Goal: Find specific page/section: Find specific page/section

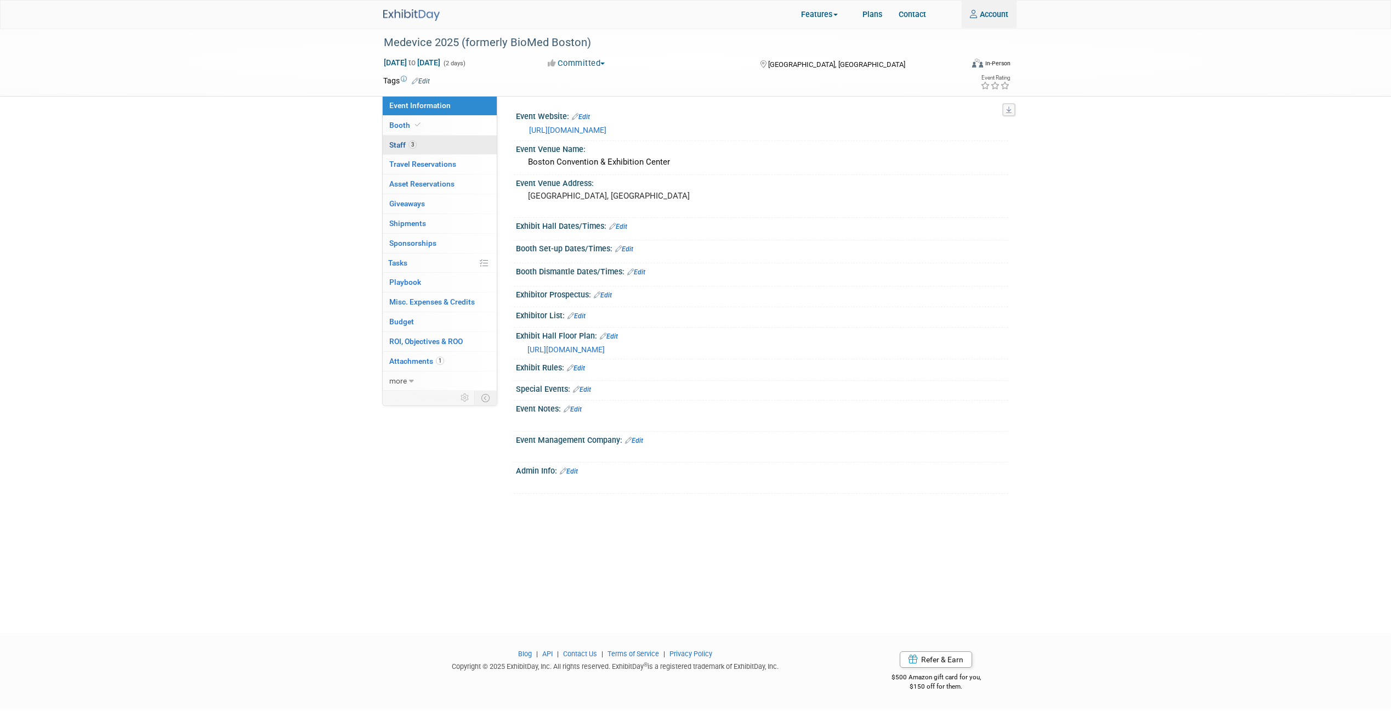
type input "rruiz@cicoil.com"
click at [261, 2] on link "3 Staff 3" at bounding box center [440, 144] width 114 height 19
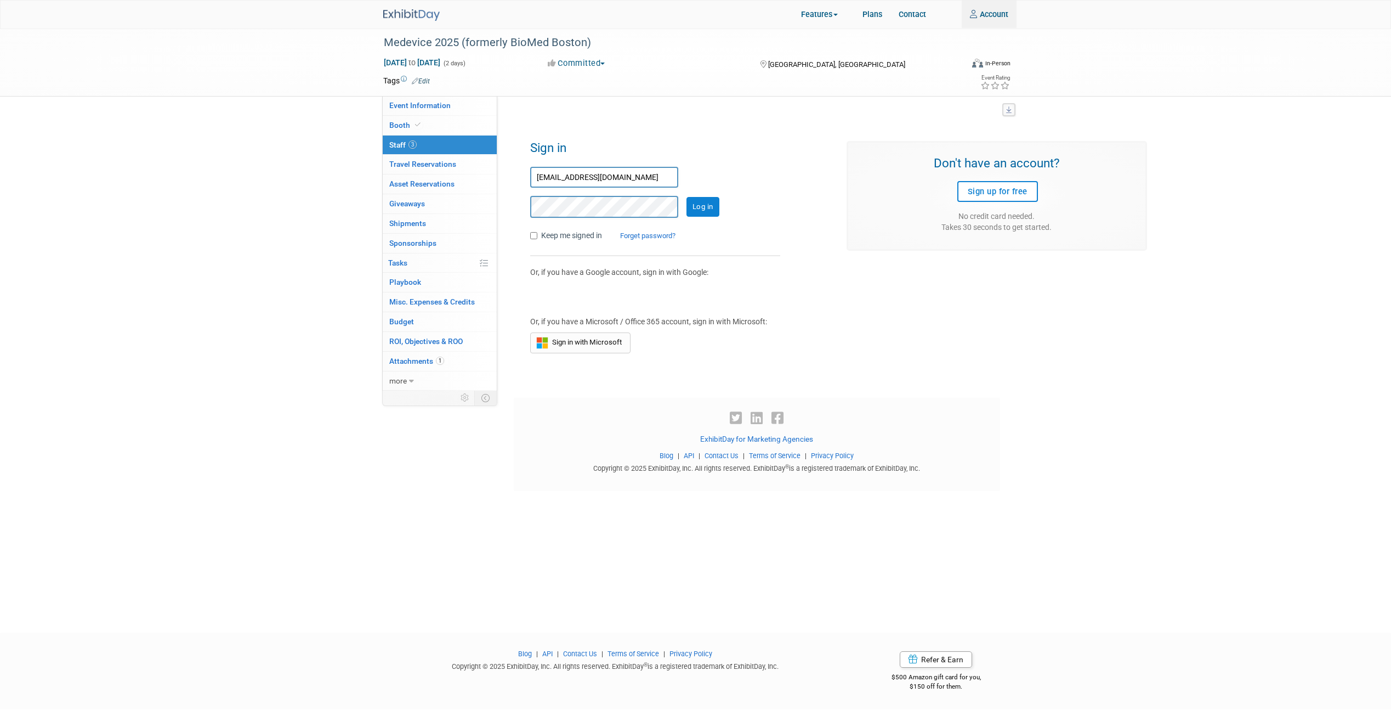
click at [261, 2] on input "Log in" at bounding box center [703, 207] width 33 height 20
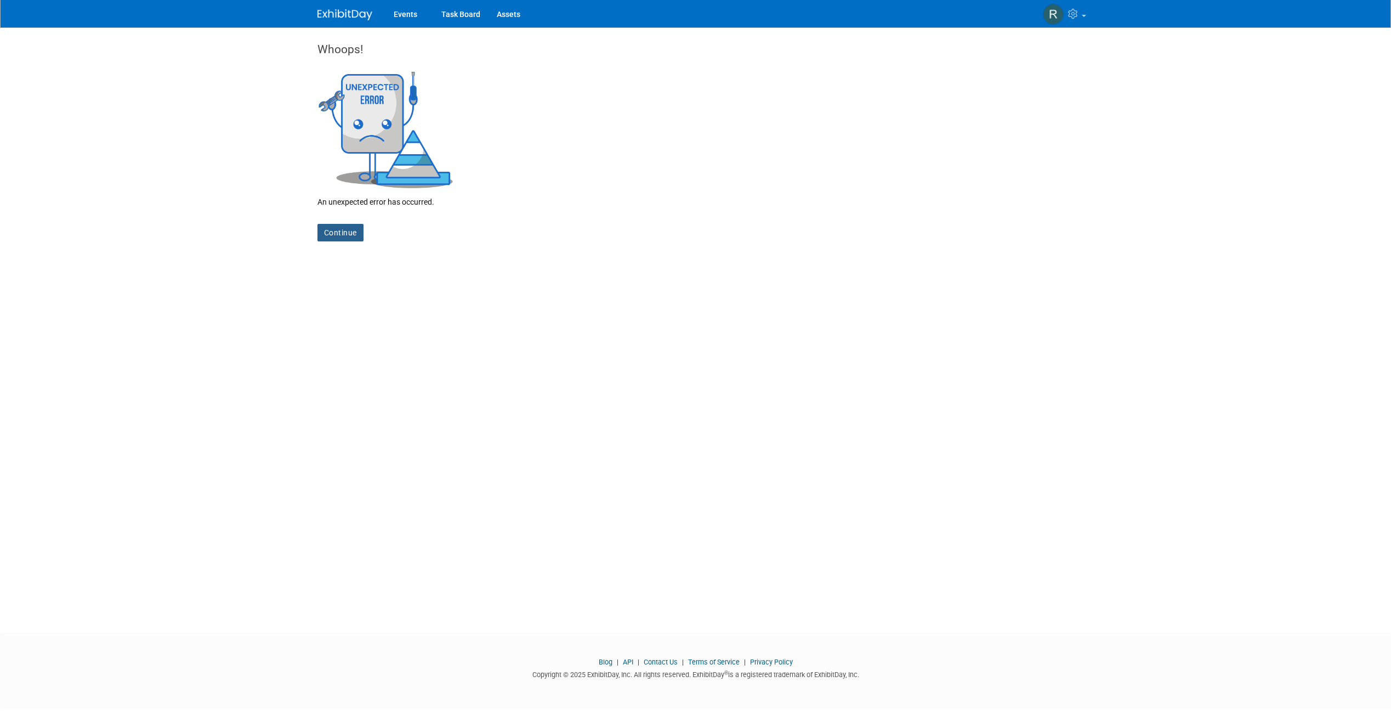
click at [338, 234] on link "Continue" at bounding box center [340, 233] width 46 height 18
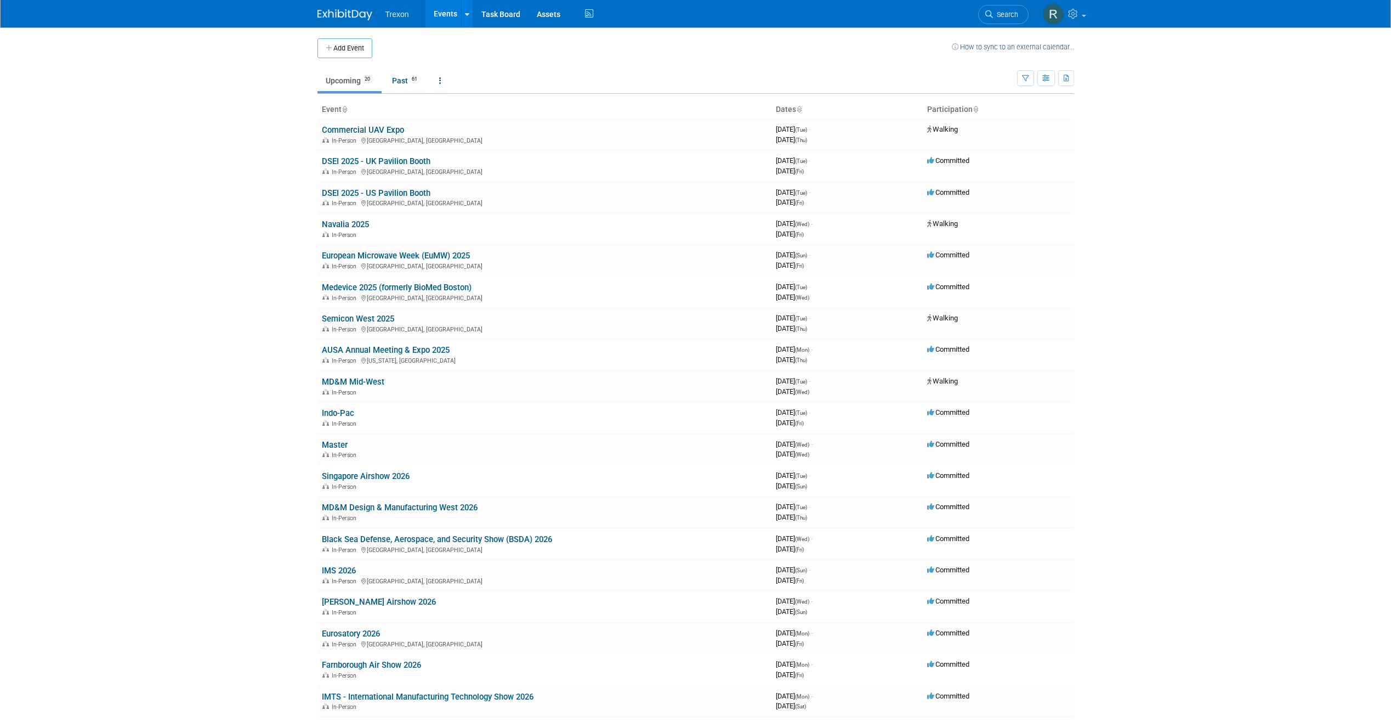
click at [253, 285] on body "Trexon Events Add Event Bulk Upload Events Shareable Event Boards Recently View…" at bounding box center [695, 360] width 1391 height 721
click at [385, 286] on link "Medevice 2025 (formerly BioMed Boston)" at bounding box center [397, 287] width 150 height 10
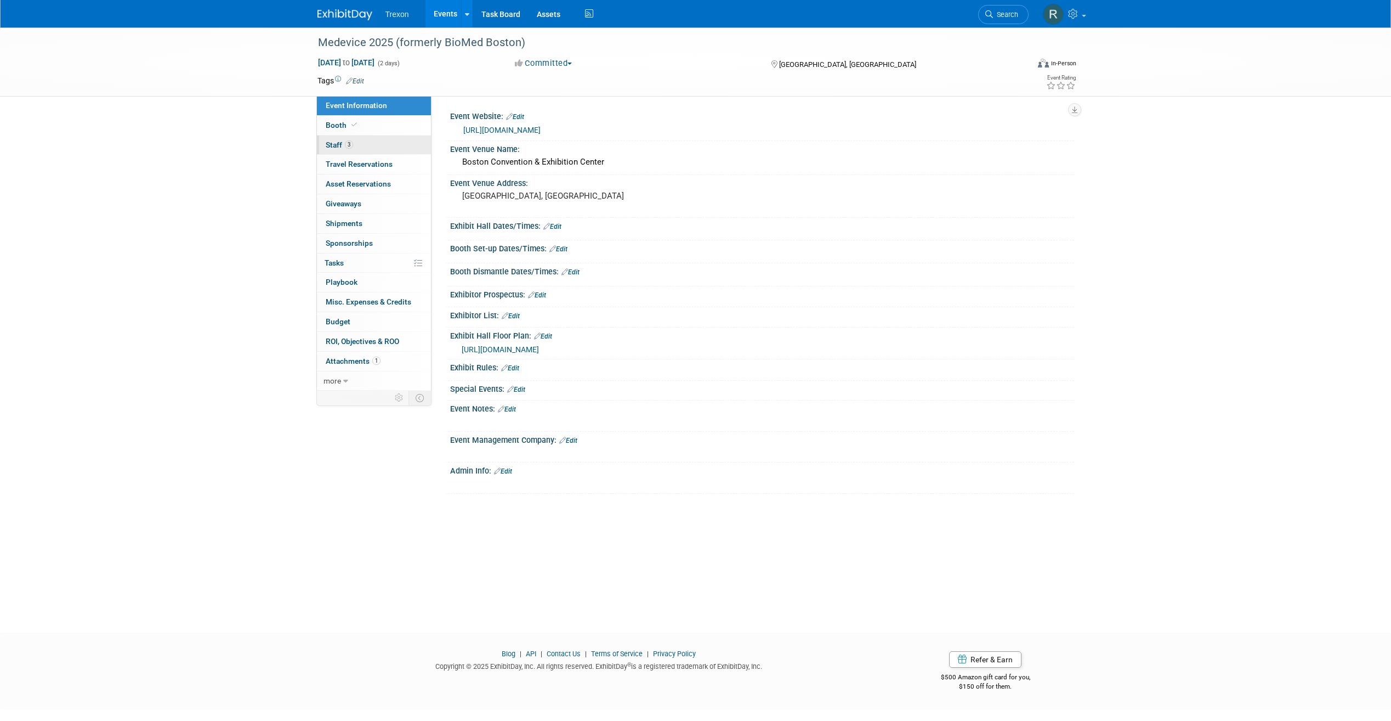
click at [355, 147] on link "3 Staff 3" at bounding box center [374, 144] width 114 height 19
